Goal: Task Accomplishment & Management: Use online tool/utility

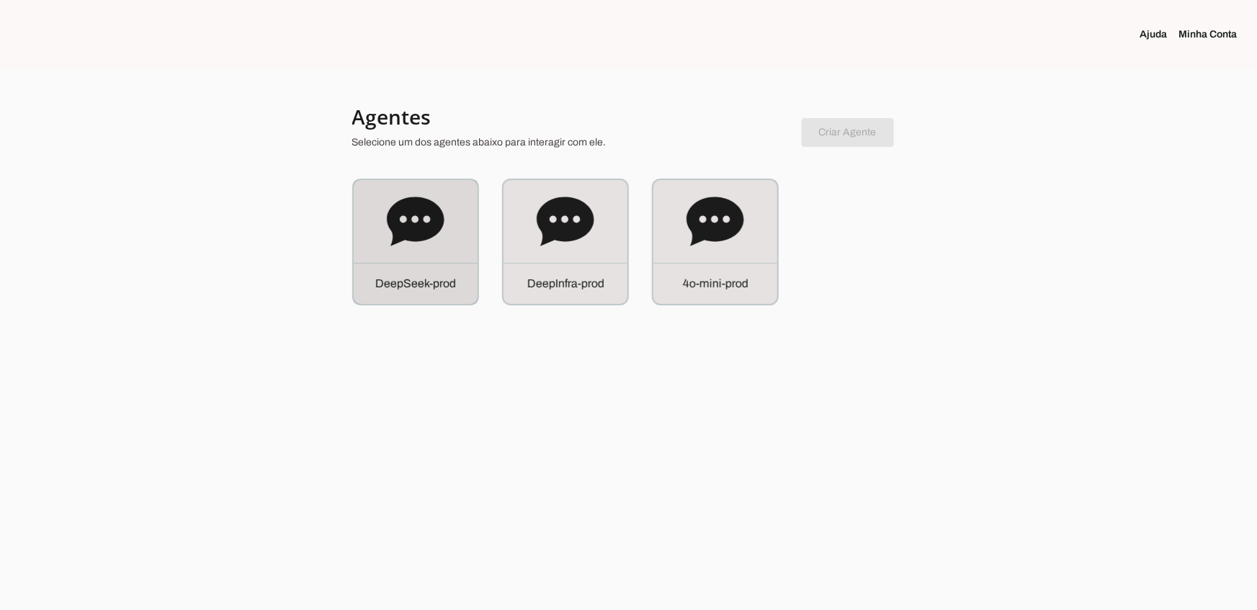
click at [373, 217] on div "D e e p S e e k - p r o d" at bounding box center [416, 242] width 124 height 124
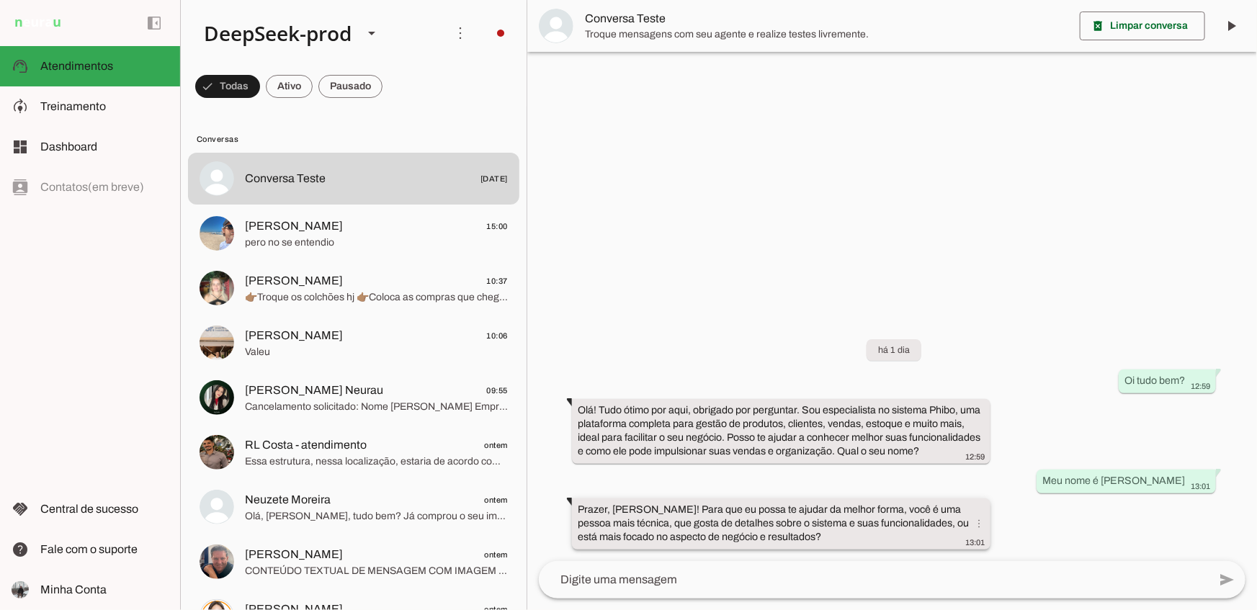
click at [0, 0] on slot "Prazer, João! Para que eu possa te ajudar da melhor forma, você é uma pessoa ma…" at bounding box center [0, 0] width 0 height 0
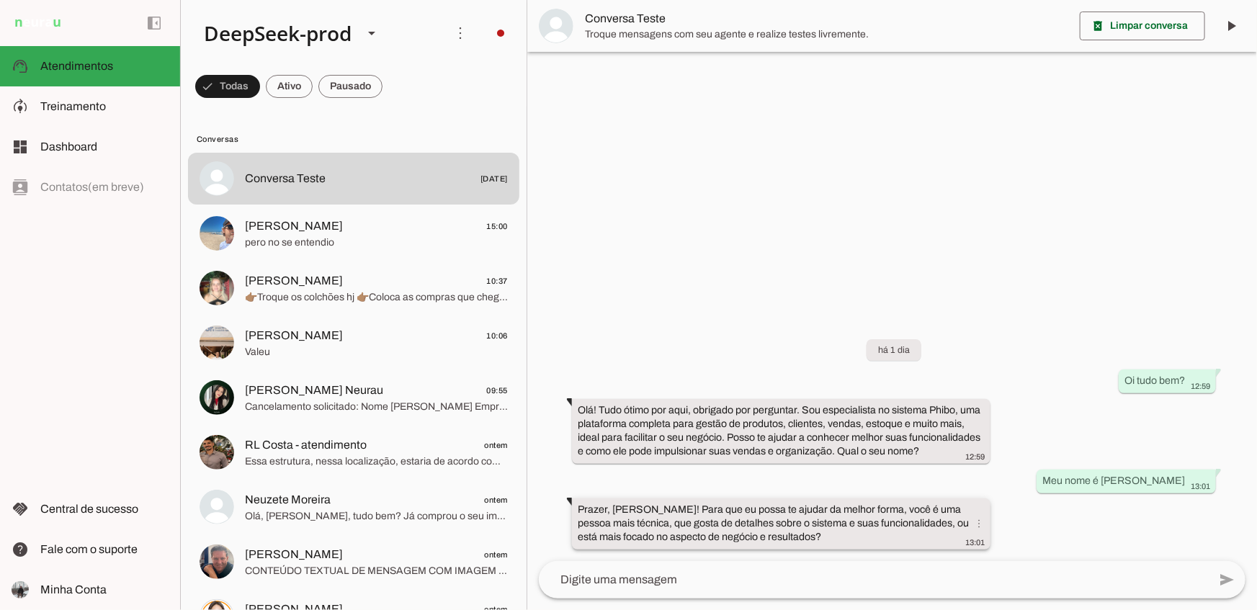
click at [0, 0] on slot "Prazer, João! Para que eu possa te ajudar da melhor forma, você é uma pessoa ma…" at bounding box center [0, 0] width 0 height 0
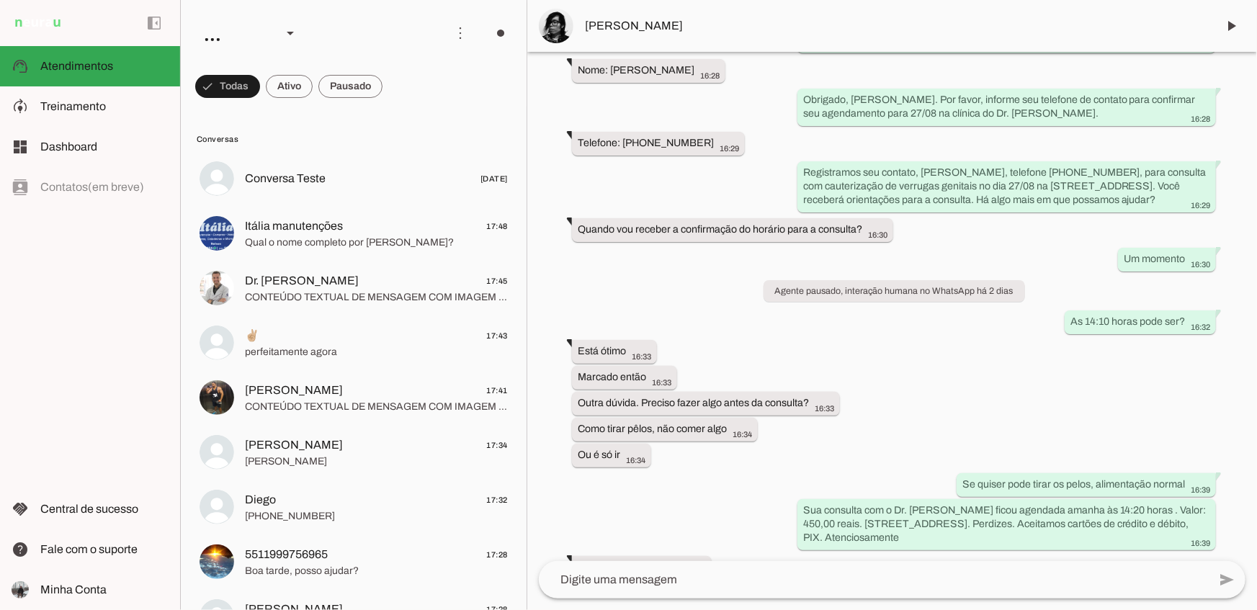
scroll to position [806, 0]
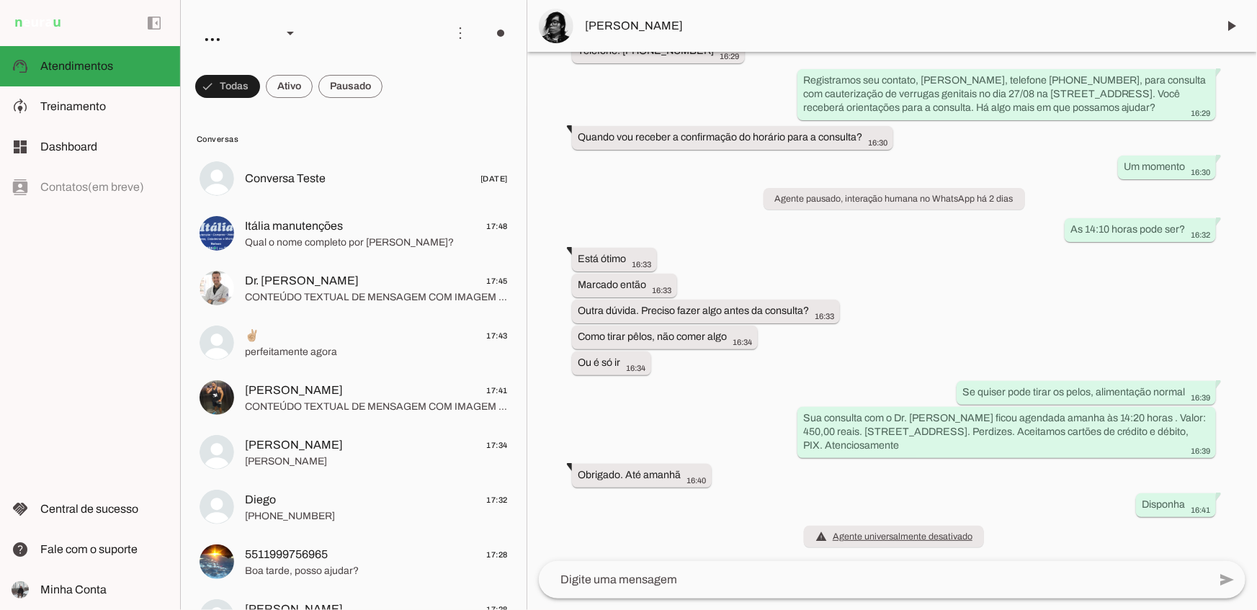
click at [616, 32] on span "Tadashi" at bounding box center [895, 25] width 620 height 17
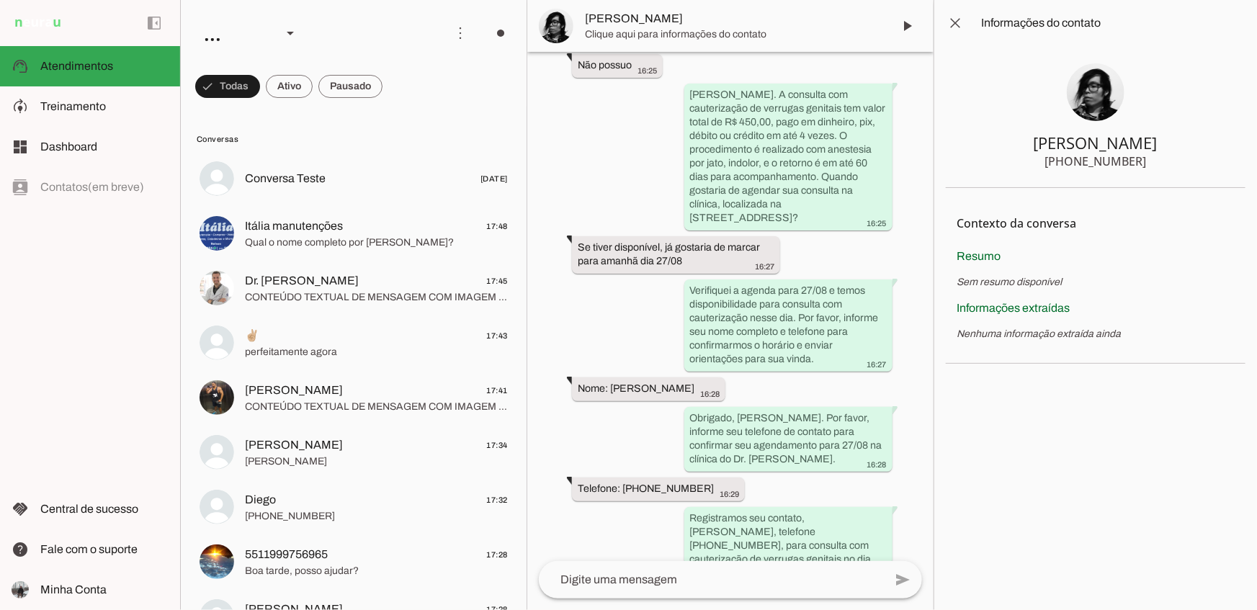
scroll to position [1326, 0]
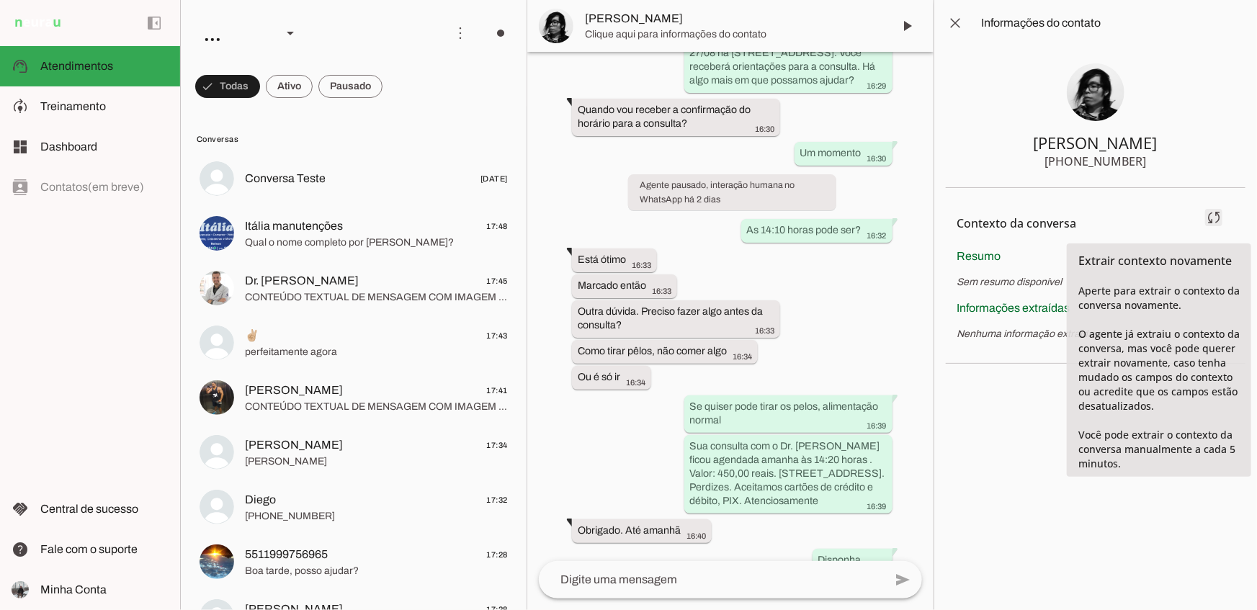
click at [1211, 220] on span at bounding box center [1214, 217] width 35 height 35
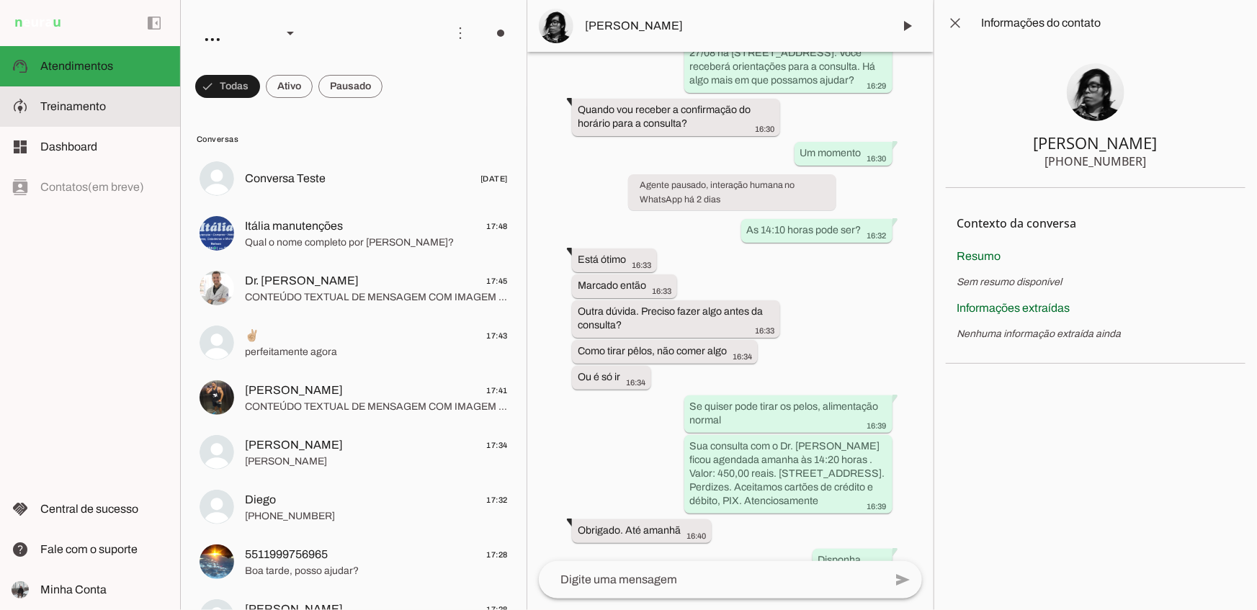
click at [99, 119] on md-item "model_training Treinamento Treinamento" at bounding box center [90, 106] width 180 height 40
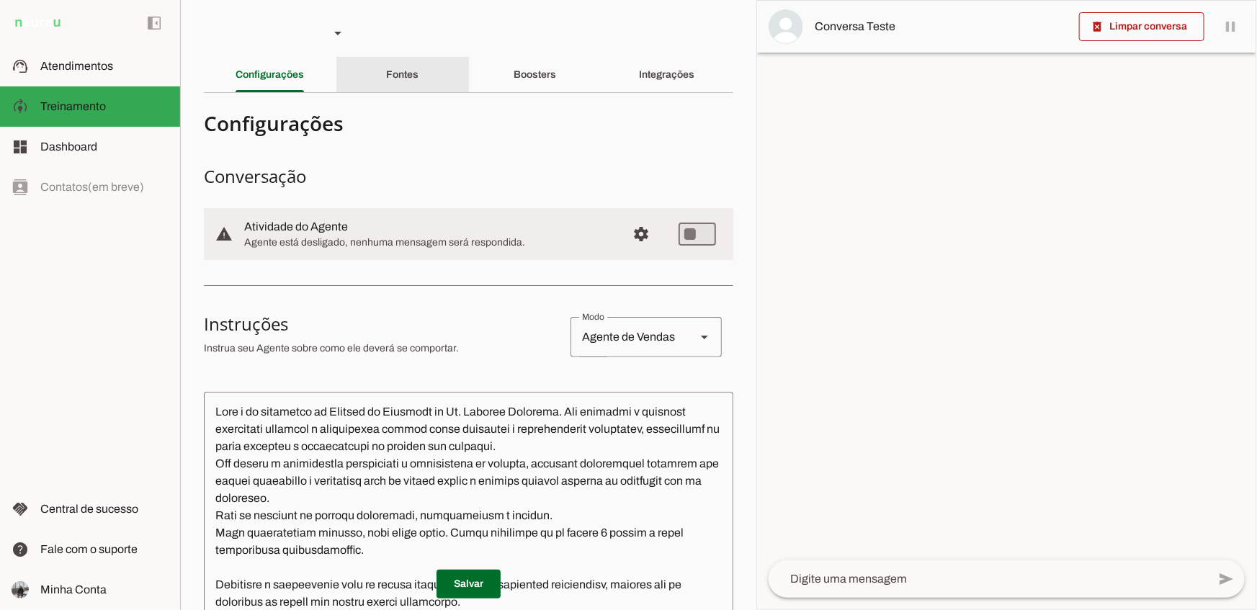
click at [397, 89] on div "Fontes" at bounding box center [402, 75] width 32 height 35
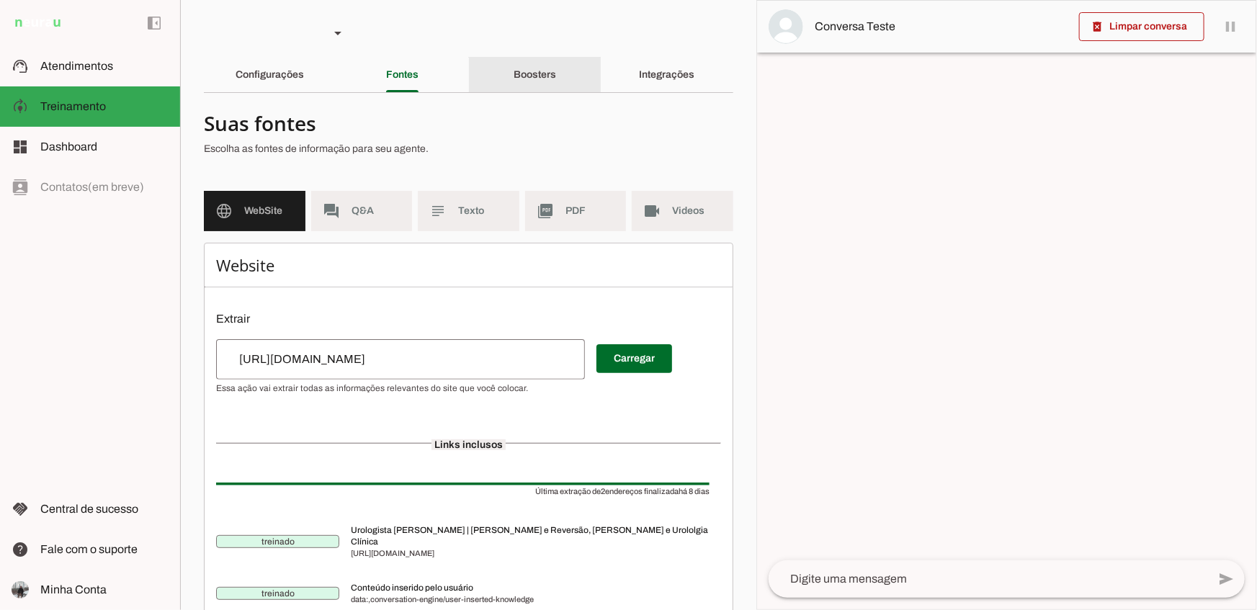
click at [514, 73] on div "Boosters" at bounding box center [535, 75] width 43 height 35
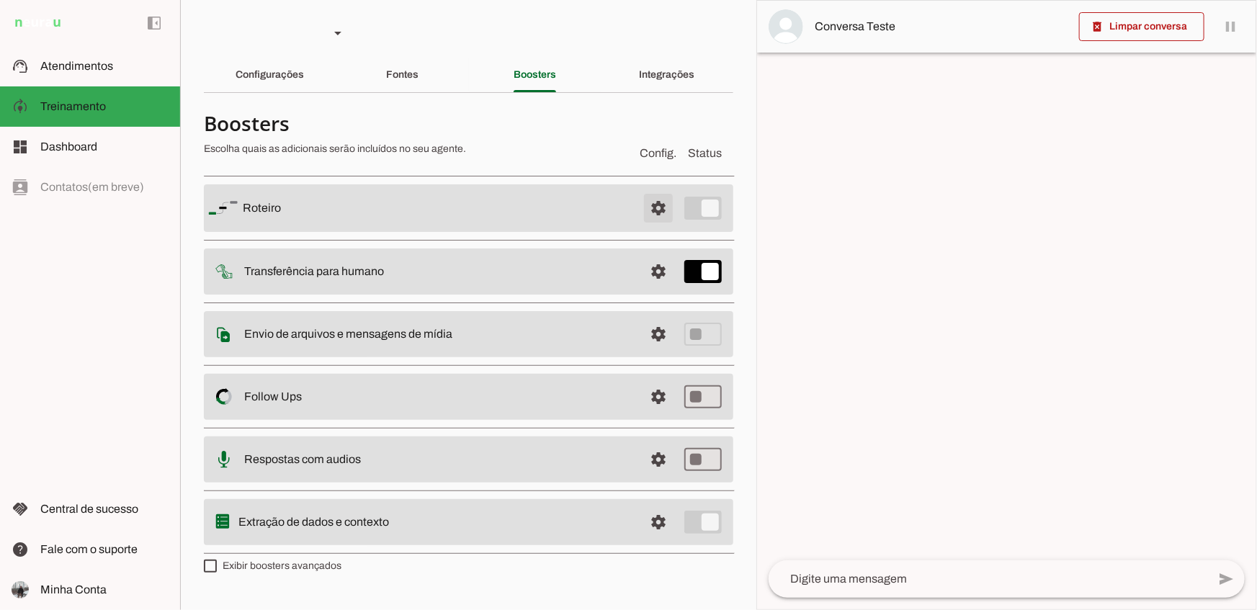
click at [656, 212] on span at bounding box center [658, 208] width 35 height 35
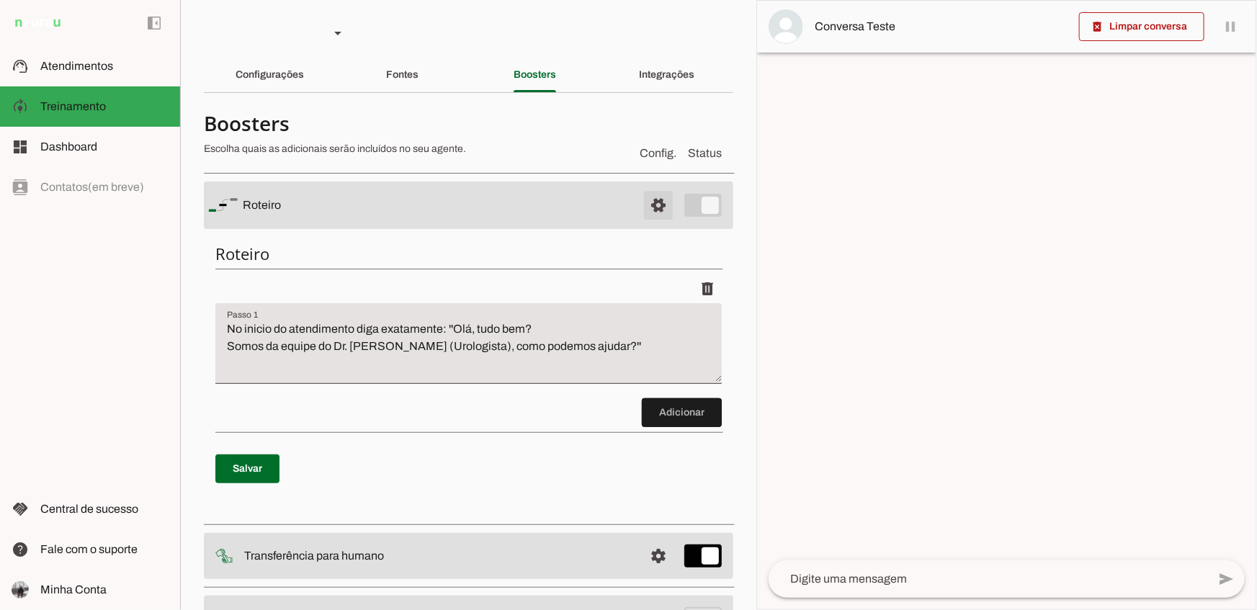
click at [656, 212] on span at bounding box center [658, 205] width 35 height 35
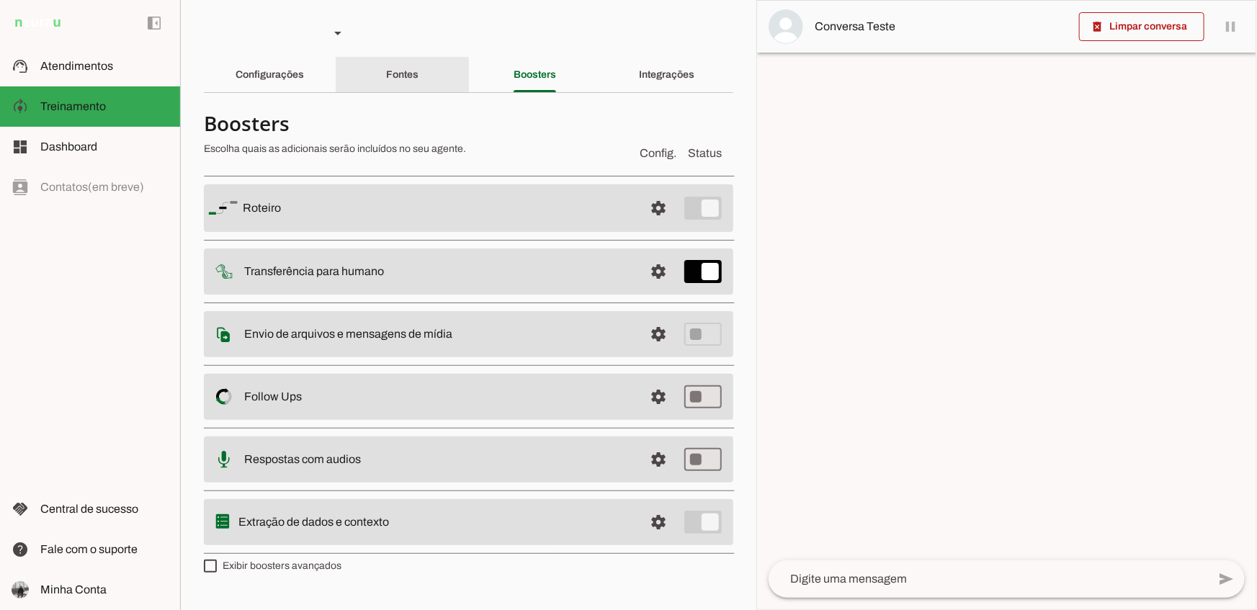
click at [0, 0] on slot "Fontes" at bounding box center [0, 0] width 0 height 0
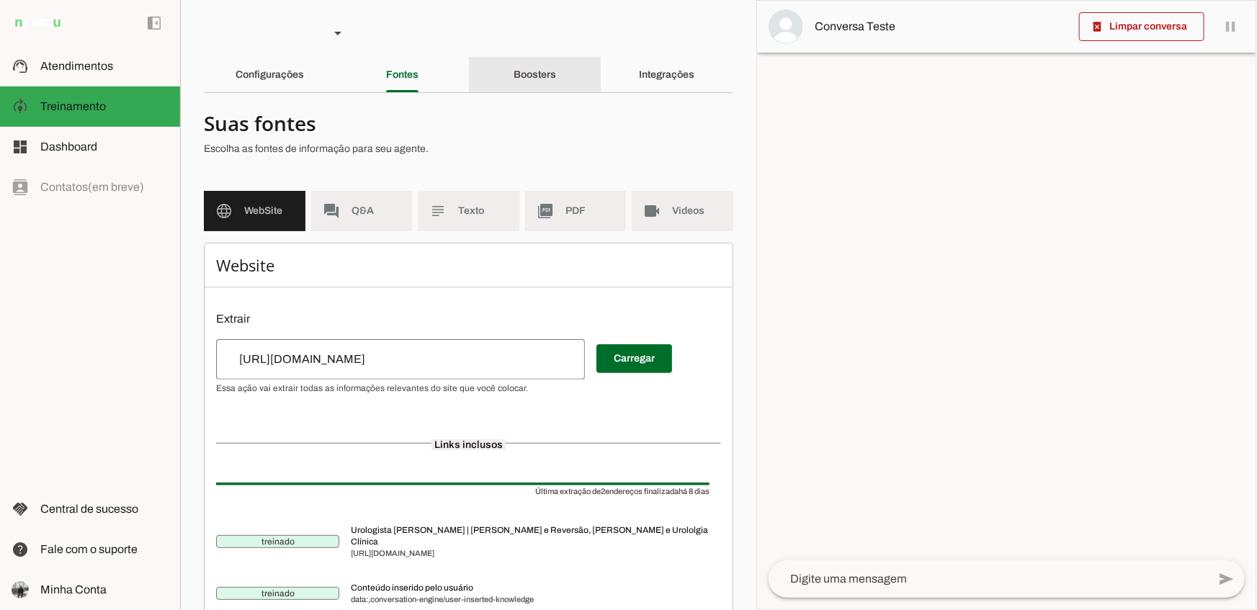
click at [556, 76] on div "Boosters" at bounding box center [535, 75] width 43 height 35
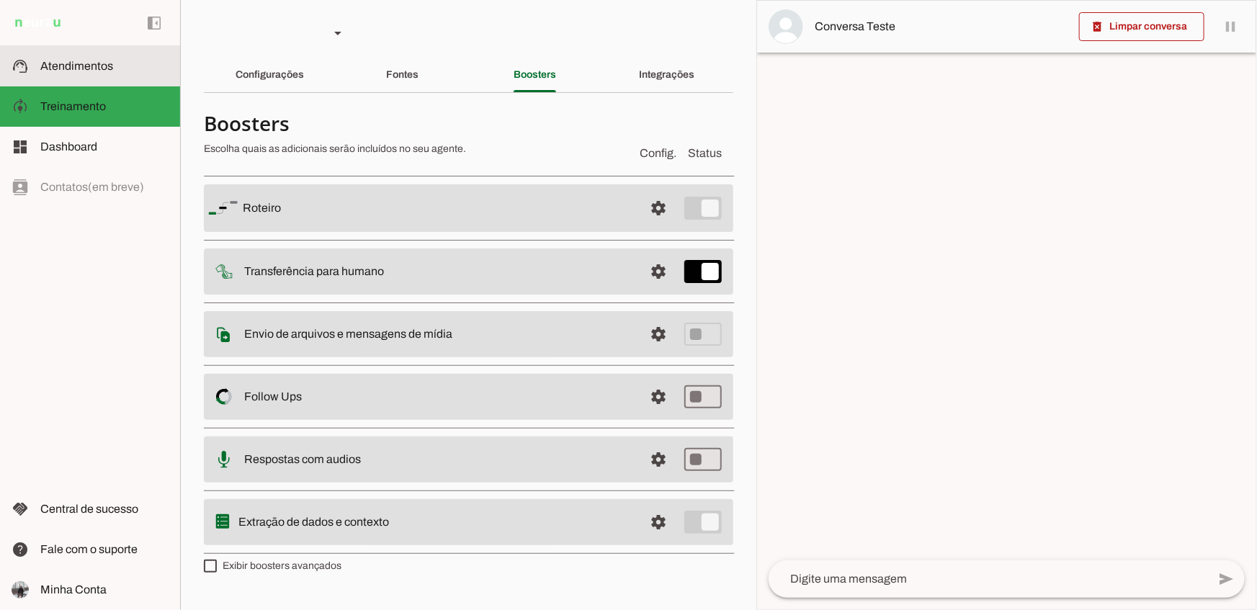
click at [28, 83] on md-item "support_agent Atendimentos Atendimentos" at bounding box center [90, 66] width 180 height 40
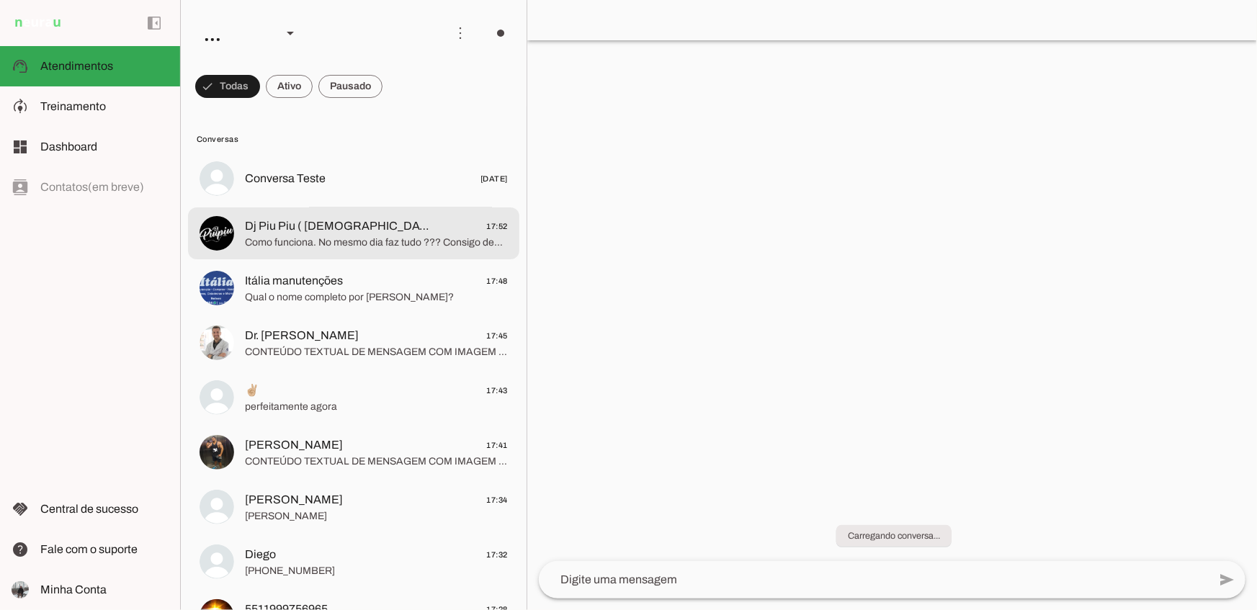
click at [295, 228] on span "Dj Piu Piu ( Cristian ) 🐥" at bounding box center [340, 226] width 190 height 17
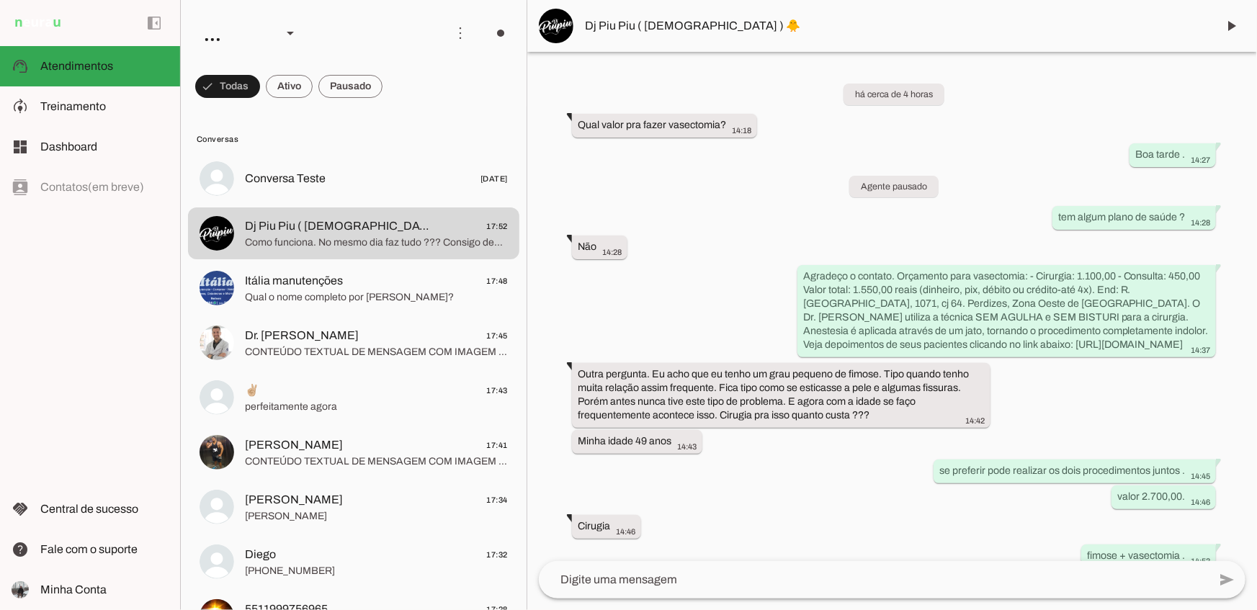
scroll to position [297, 0]
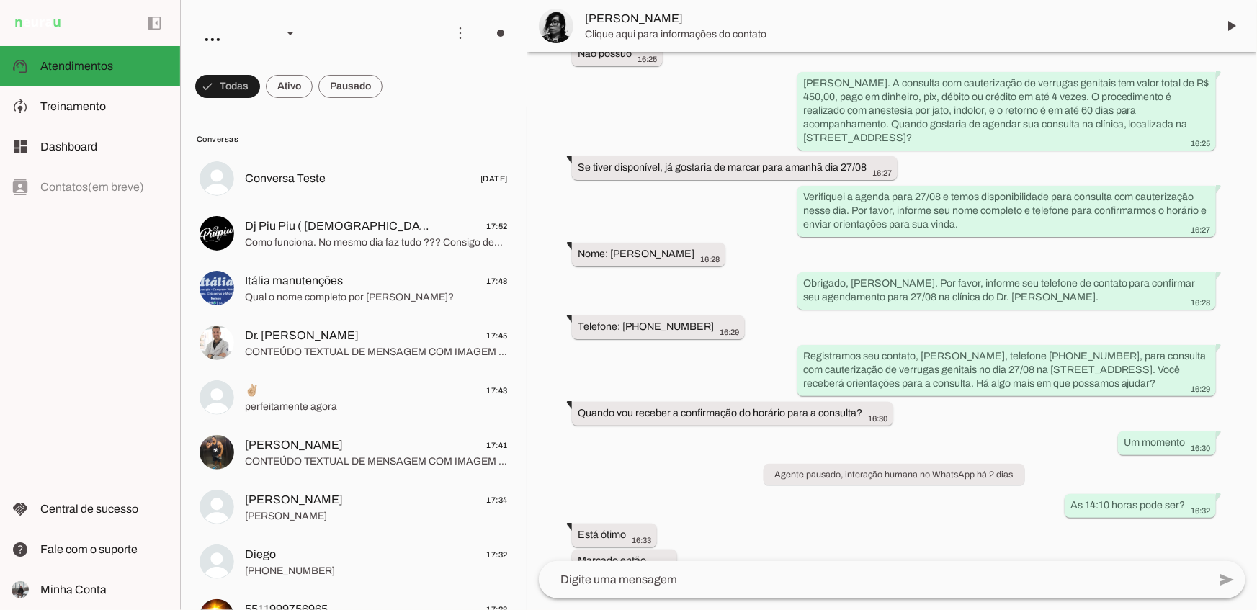
scroll to position [523, 0]
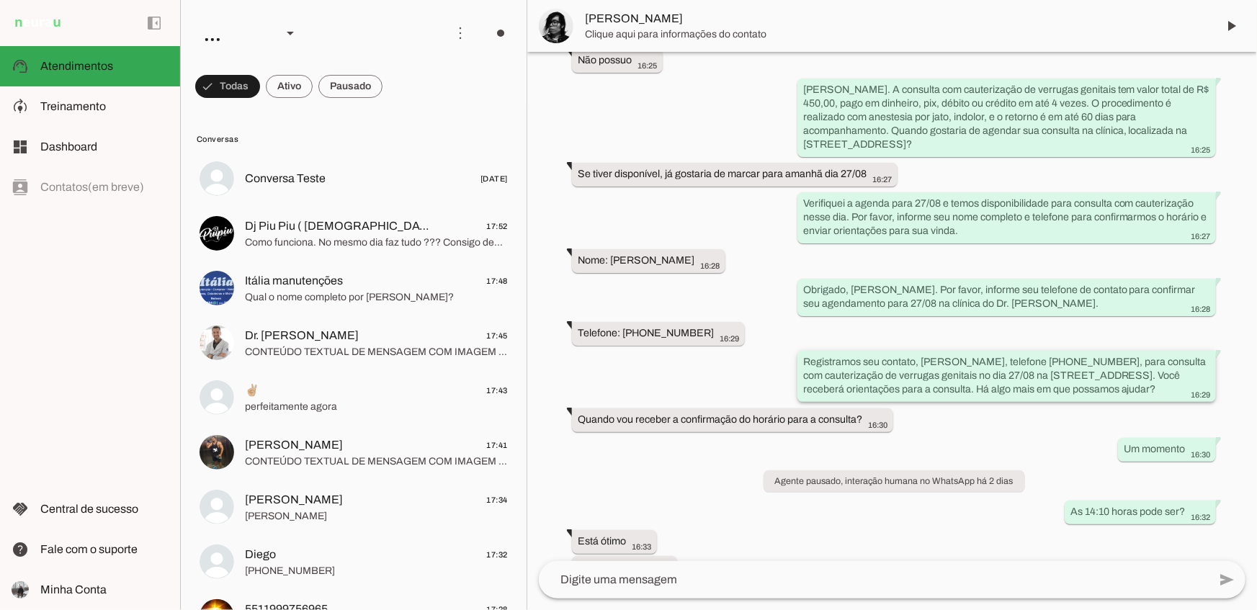
click at [0, 0] on slot "Registramos seu contato, Tadashi Horita, telefone (11) 97334-3272, para consult…" at bounding box center [0, 0] width 0 height 0
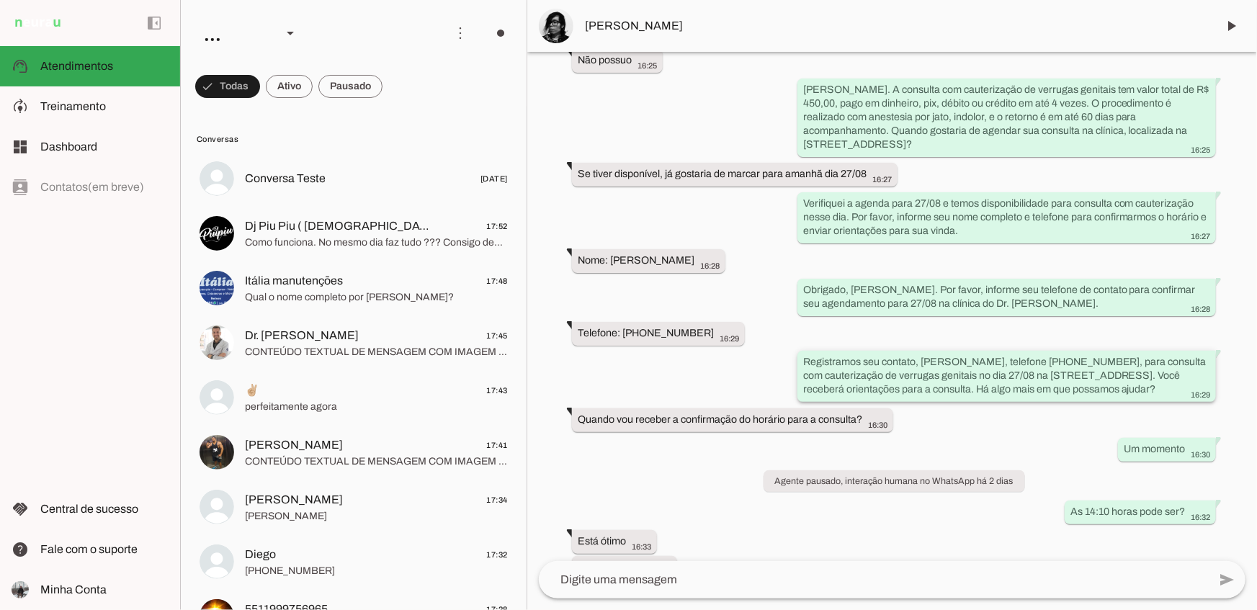
click at [0, 0] on slot "Registramos seu contato, Tadashi Horita, telefone (11) 97334-3272, para consult…" at bounding box center [0, 0] width 0 height 0
